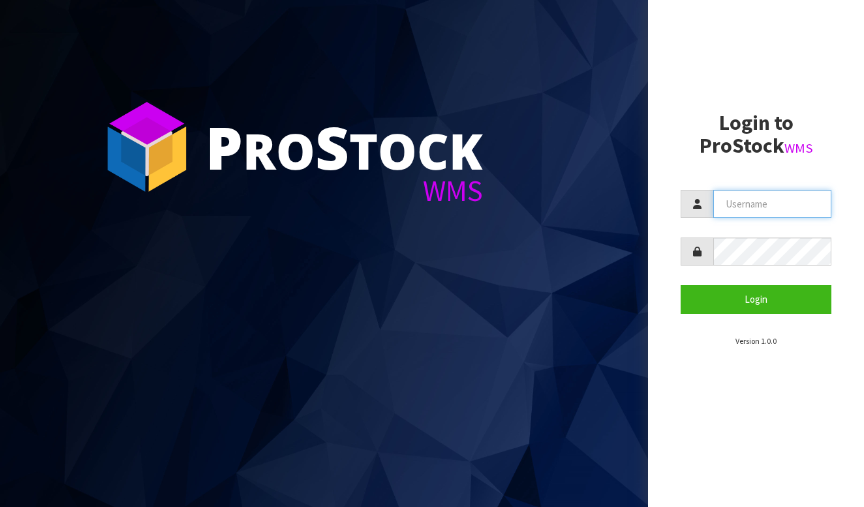
type input "BABW"
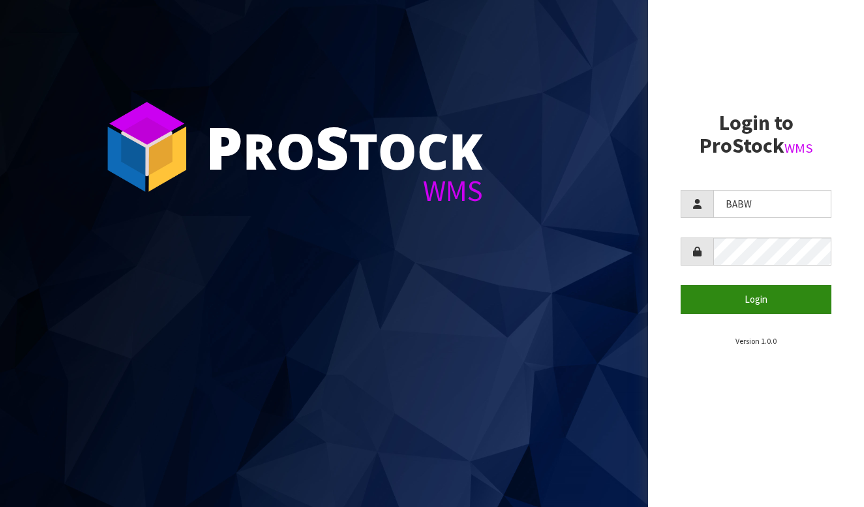
click at [732, 292] on button "Login" at bounding box center [755, 299] width 151 height 28
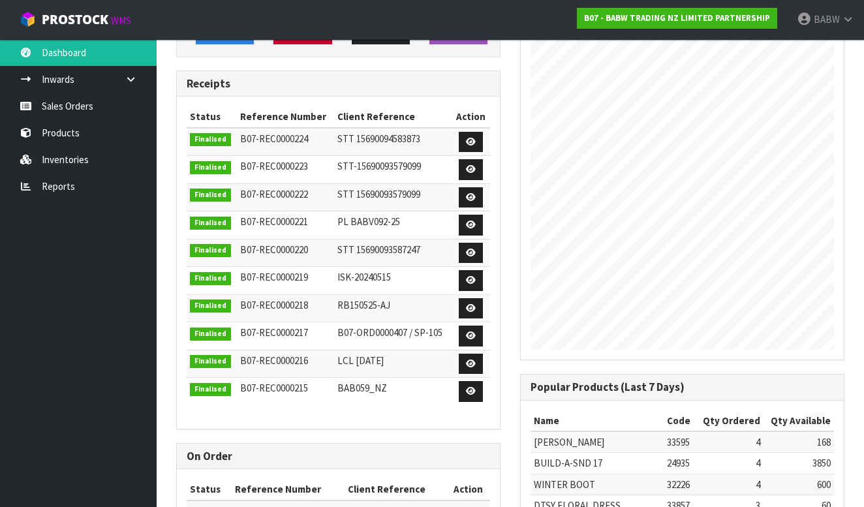
scroll to position [194, 0]
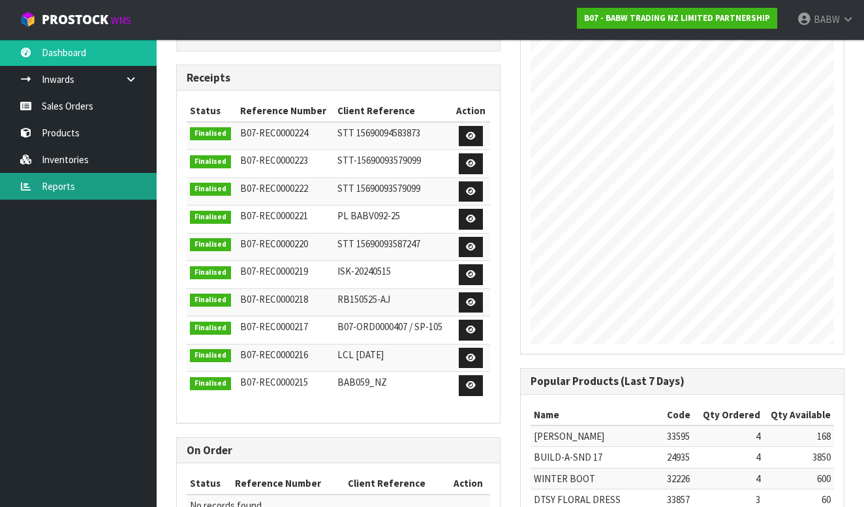
click at [86, 191] on link "Reports" at bounding box center [78, 186] width 157 height 27
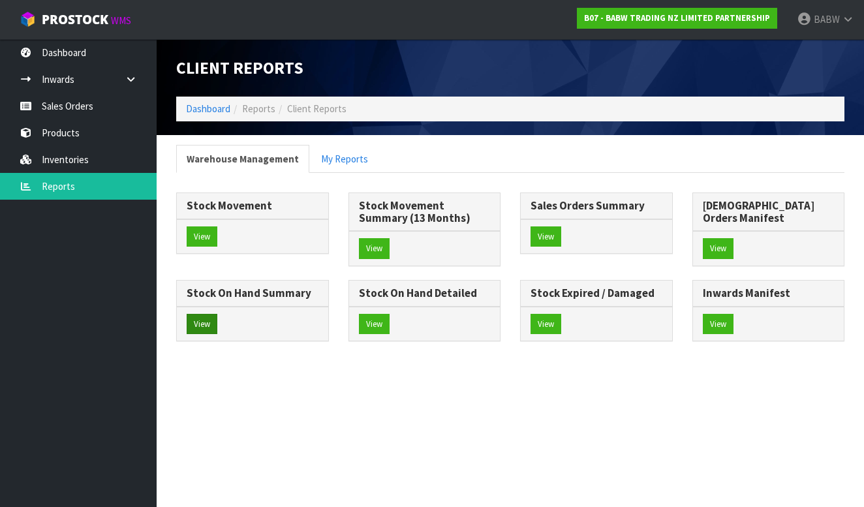
click at [217, 314] on button "View" at bounding box center [202, 324] width 31 height 21
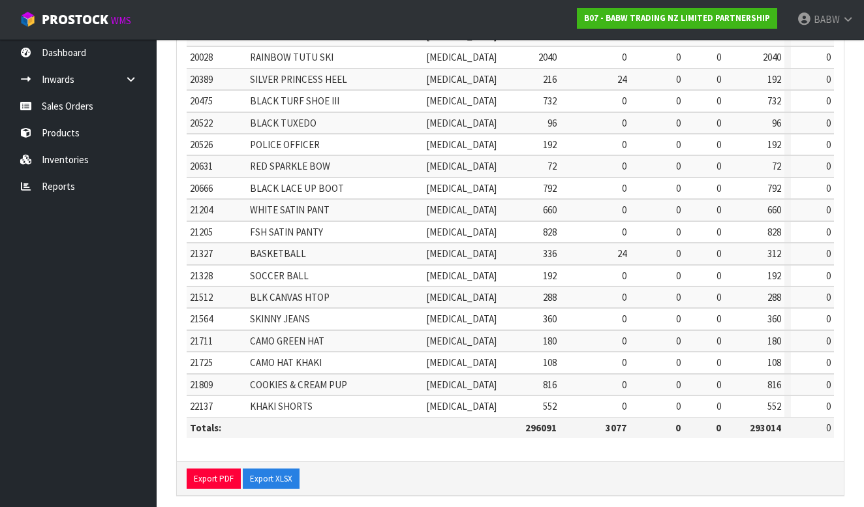
scroll to position [430, 0]
drag, startPoint x: 503, startPoint y: 416, endPoint x: 580, endPoint y: 416, distance: 77.0
click at [580, 418] on tr "Totals: 296091 3077 0 0 293014 0" at bounding box center [510, 428] width 647 height 21
click at [580, 418] on td "3077" at bounding box center [595, 428] width 70 height 21
drag, startPoint x: 566, startPoint y: 418, endPoint x: 405, endPoint y: 423, distance: 161.9
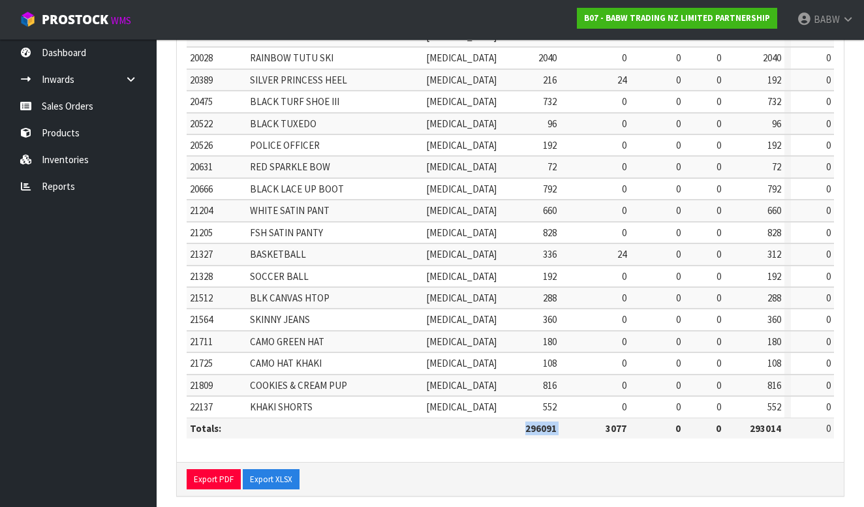
click at [405, 423] on tr "Totals: 296091 3077 0 0 293014 0" at bounding box center [510, 428] width 647 height 21
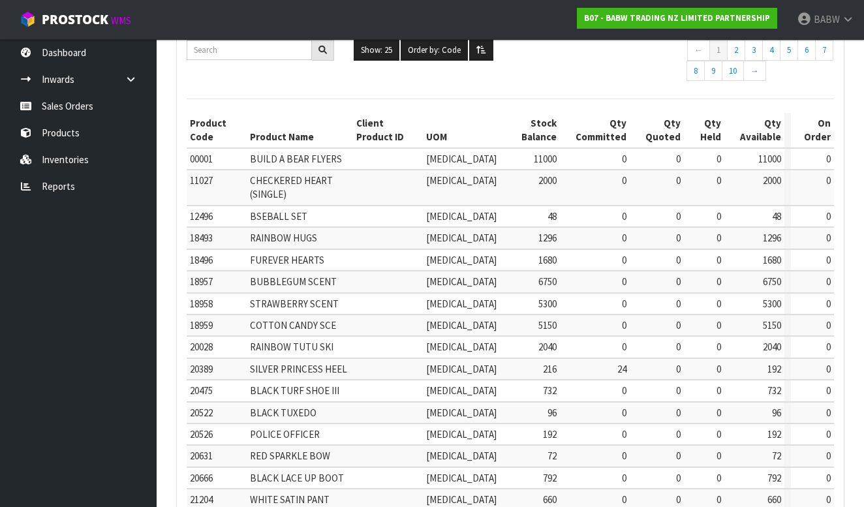
scroll to position [143, 0]
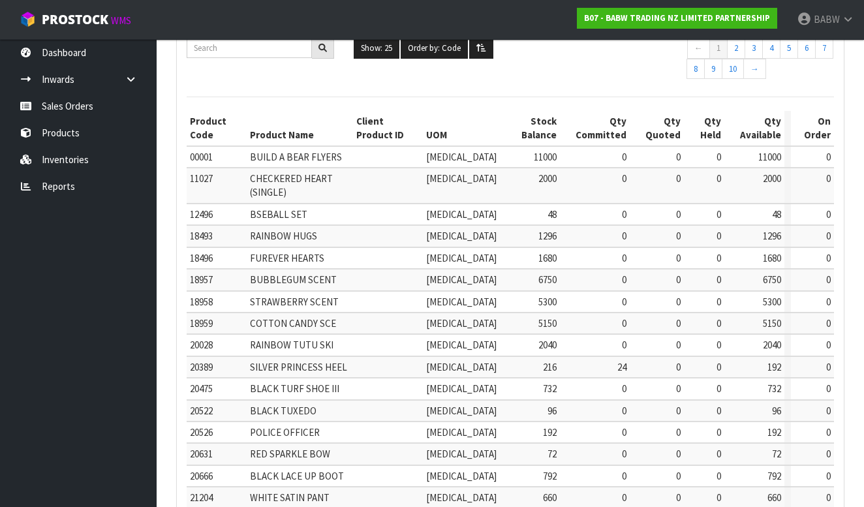
drag, startPoint x: 485, startPoint y: 135, endPoint x: 629, endPoint y: 136, distance: 143.5
click at [628, 135] on tr "Product Code Product Name Client Product ID UOM Stock Balance Qty Committed Qty…" at bounding box center [510, 128] width 647 height 35
click at [630, 136] on th "Qty Quoted" at bounding box center [657, 128] width 54 height 35
drag, startPoint x: 589, startPoint y: 147, endPoint x: 452, endPoint y: 147, distance: 137.0
click at [452, 147] on tr "00001 BUILD A BEAR FLYERS PCE 11000 0 0 0 11000 0" at bounding box center [510, 157] width 647 height 22
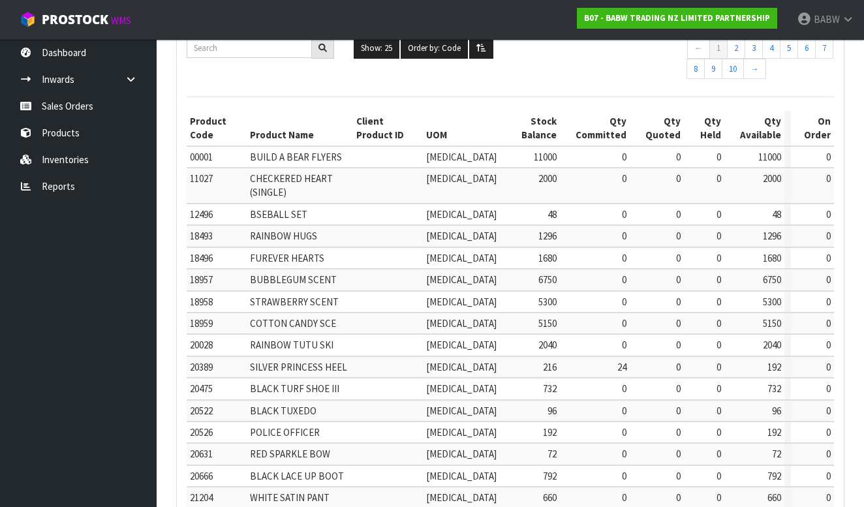
click at [423, 147] on td at bounding box center [388, 157] width 70 height 22
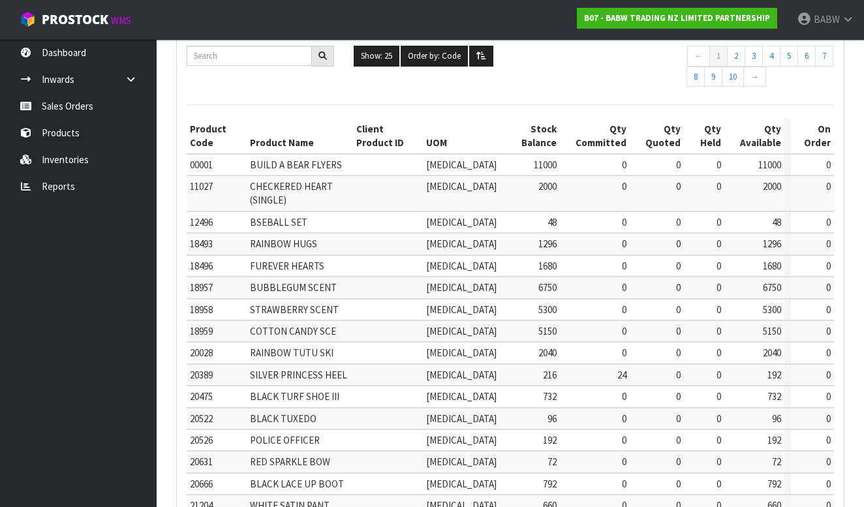
scroll to position [135, 0]
click at [632, 364] on td "0" at bounding box center [657, 375] width 54 height 22
click at [642, 386] on td "0" at bounding box center [657, 397] width 54 height 22
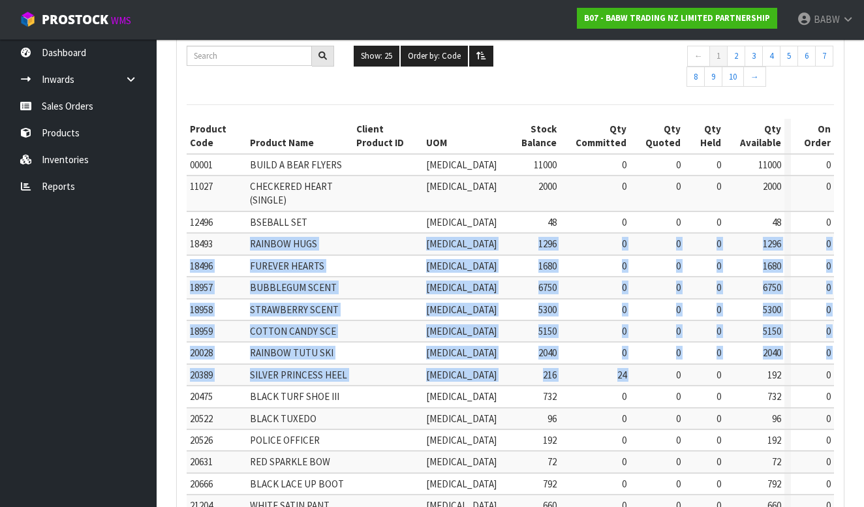
drag, startPoint x: 641, startPoint y: 365, endPoint x: 251, endPoint y: 239, distance: 410.0
click at [251, 239] on table "Product Code Product Name Client Product ID UOM Stock Balance Qty Committed Qty…" at bounding box center [510, 426] width 647 height 615
click at [251, 239] on td "RAINBOW HUGS" at bounding box center [300, 244] width 106 height 22
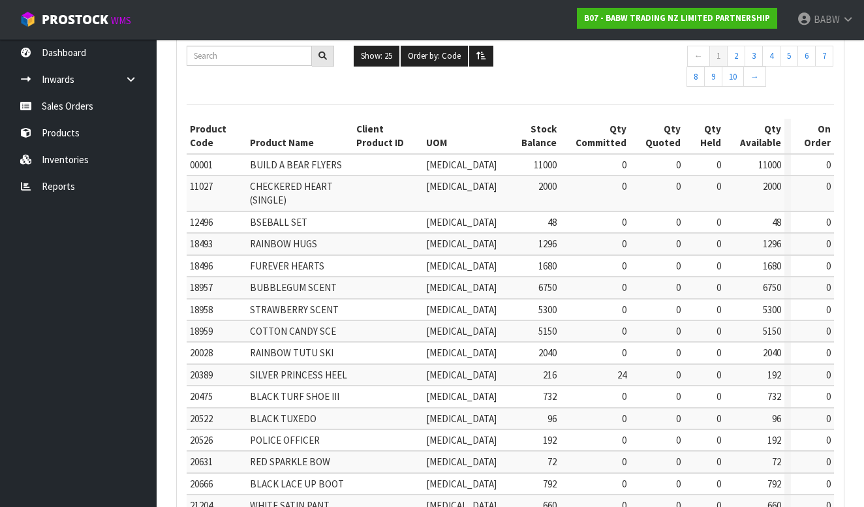
click at [500, 342] on td "2040" at bounding box center [530, 353] width 60 height 22
click at [669, 0] on div "B07 - BABW TRADING NZ LIMITED PARTNERSHIP" at bounding box center [677, 18] width 220 height 37
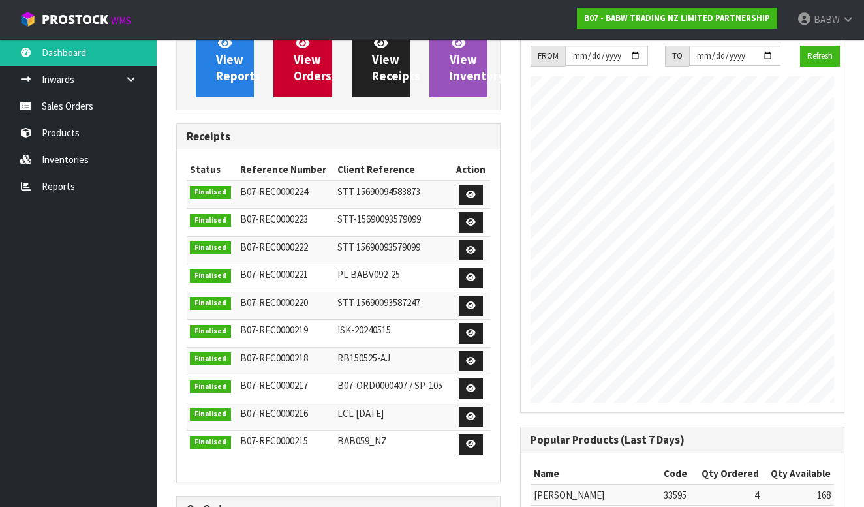
scroll to position [720, 344]
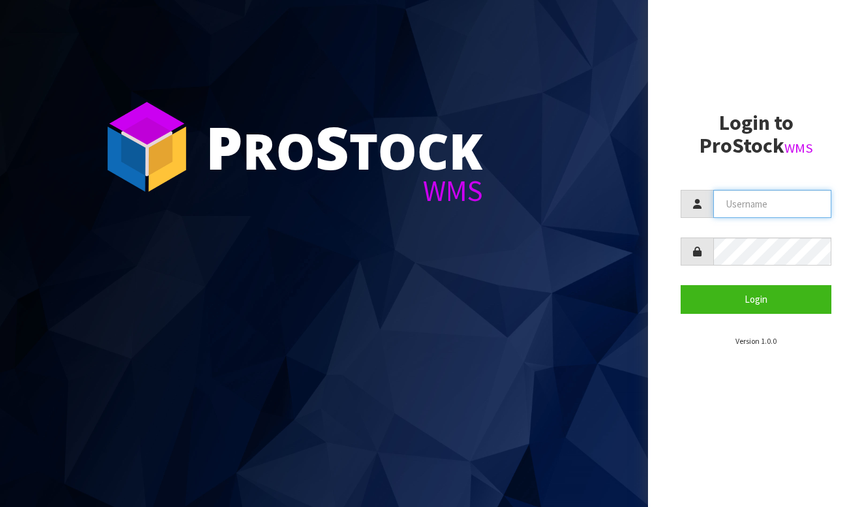
type input "BABW"
click at [756, 299] on button "Login" at bounding box center [755, 299] width 151 height 28
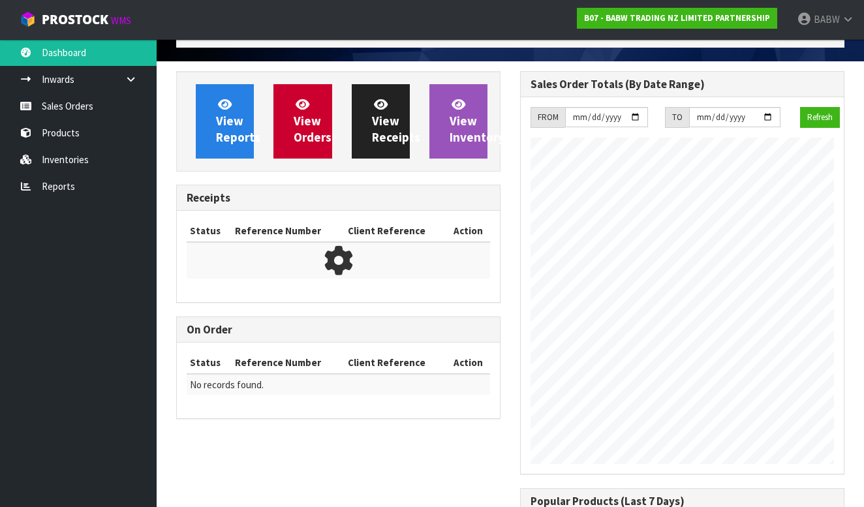
scroll to position [720, 344]
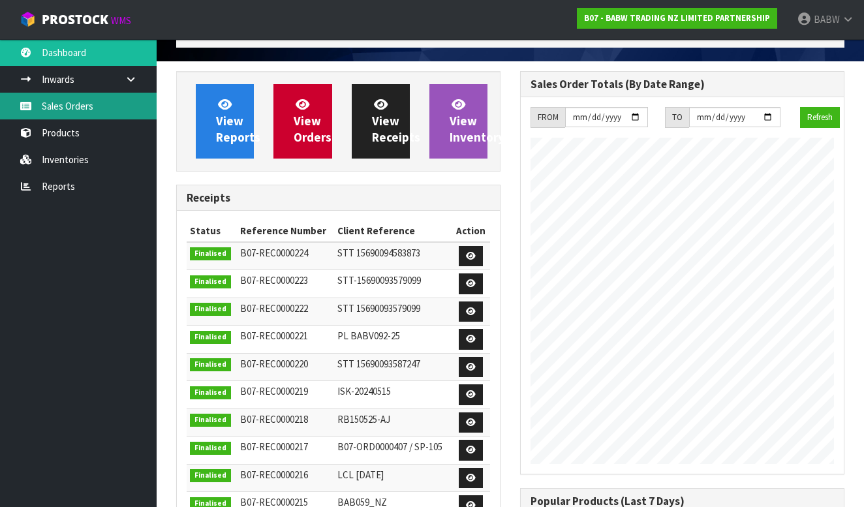
click at [95, 97] on link "Sales Orders" at bounding box center [78, 106] width 157 height 27
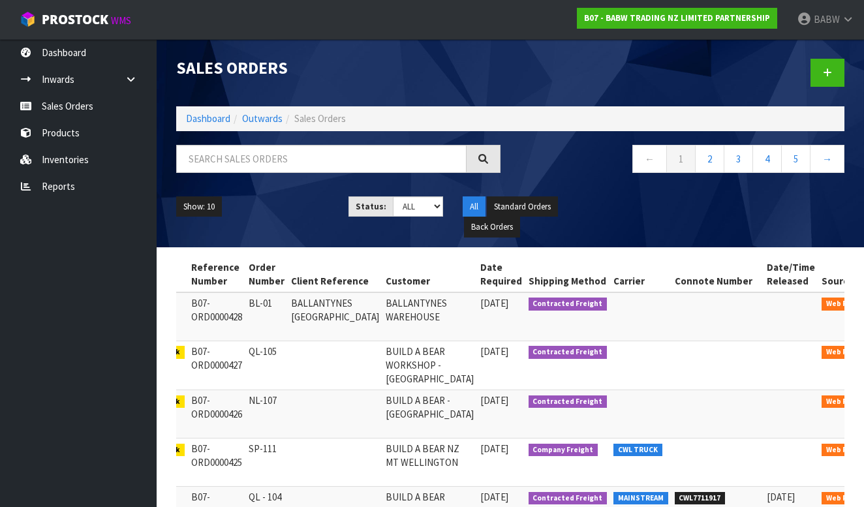
scroll to position [0, 64]
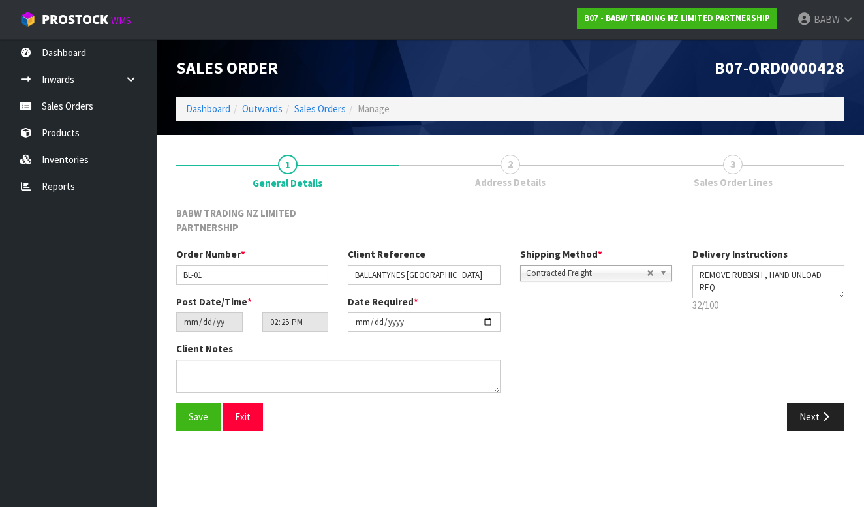
click at [523, 183] on span "Address Details" at bounding box center [510, 183] width 70 height 14
click at [707, 165] on link "3 Sales Order Lines" at bounding box center [733, 171] width 222 height 52
click at [798, 416] on button "Next" at bounding box center [815, 417] width 57 height 28
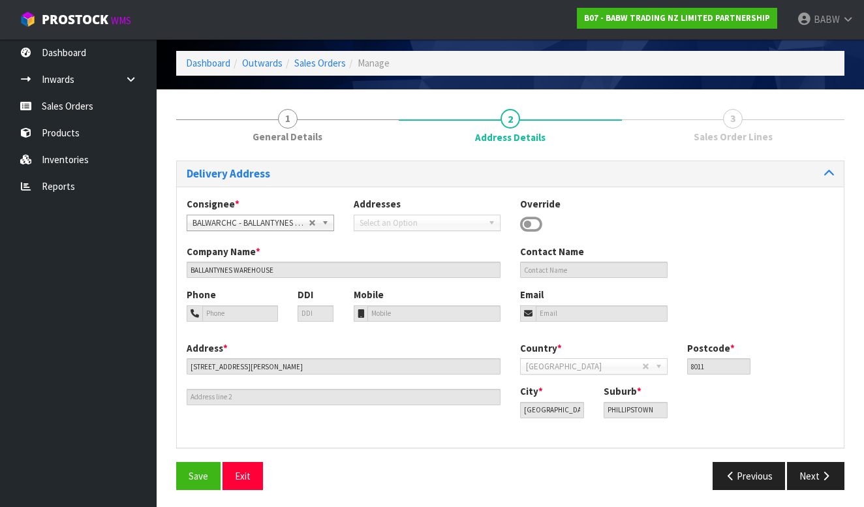
scroll to position [45, 0]
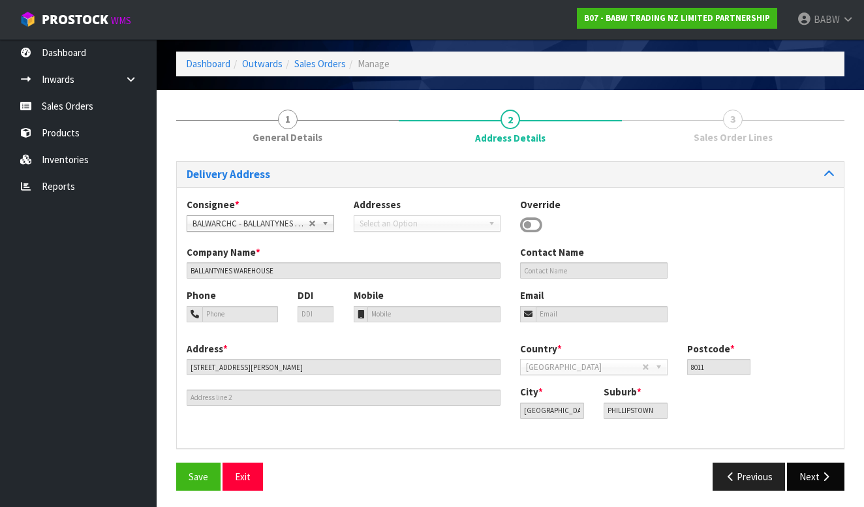
click at [810, 474] on button "Next" at bounding box center [815, 477] width 57 height 28
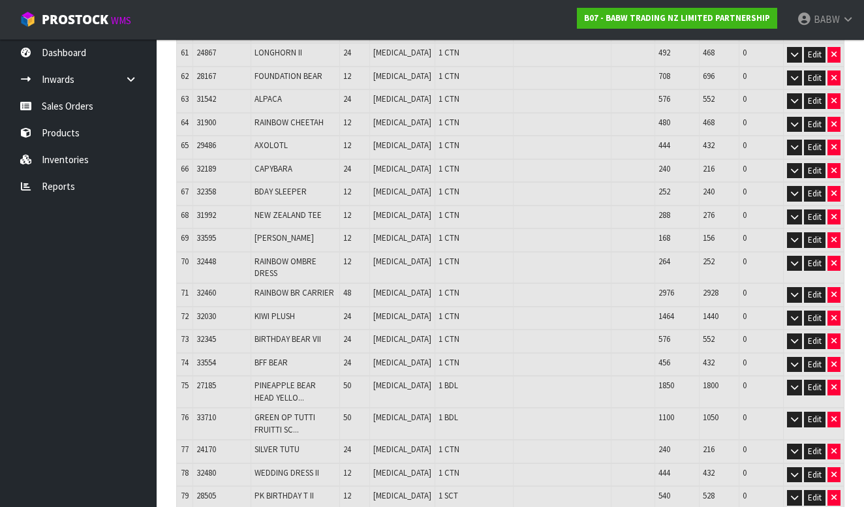
scroll to position [1681, 0]
